Goal: Navigation & Orientation: Find specific page/section

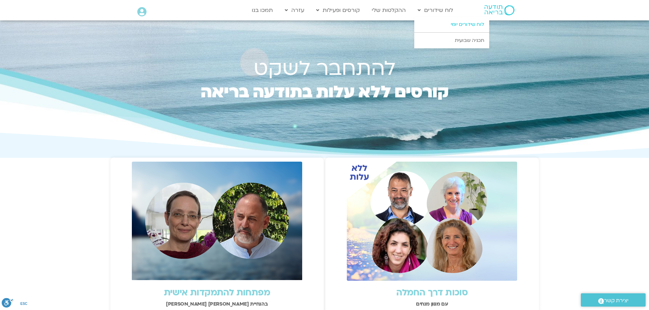
click at [452, 23] on link "לוח שידורים יומי" at bounding box center [451, 25] width 75 height 16
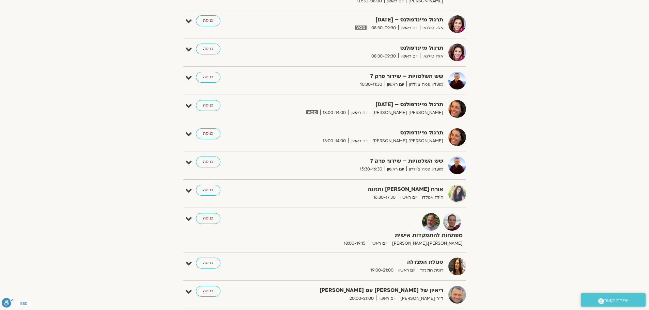
scroll to position [255, 0]
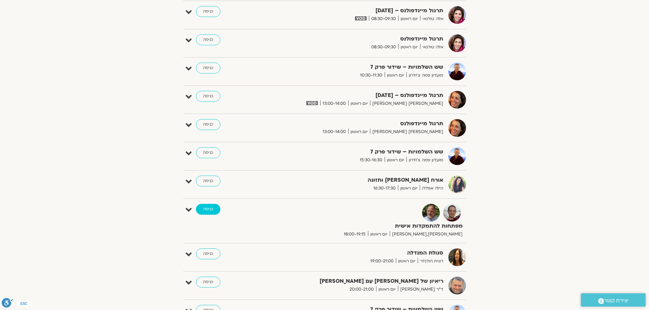
click at [205, 209] on link "כניסה" at bounding box center [208, 209] width 25 height 11
